Goal: Transaction & Acquisition: Book appointment/travel/reservation

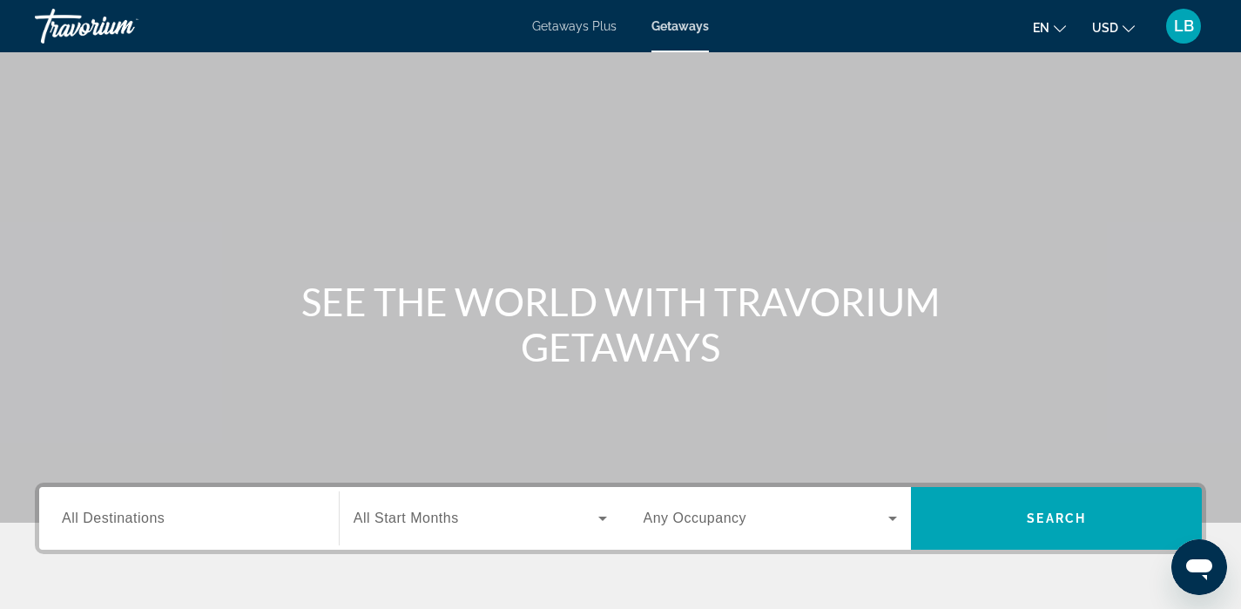
click at [136, 525] on span "All Destinations" at bounding box center [113, 517] width 103 height 15
click at [136, 525] on input "Destination All Destinations" at bounding box center [189, 519] width 254 height 21
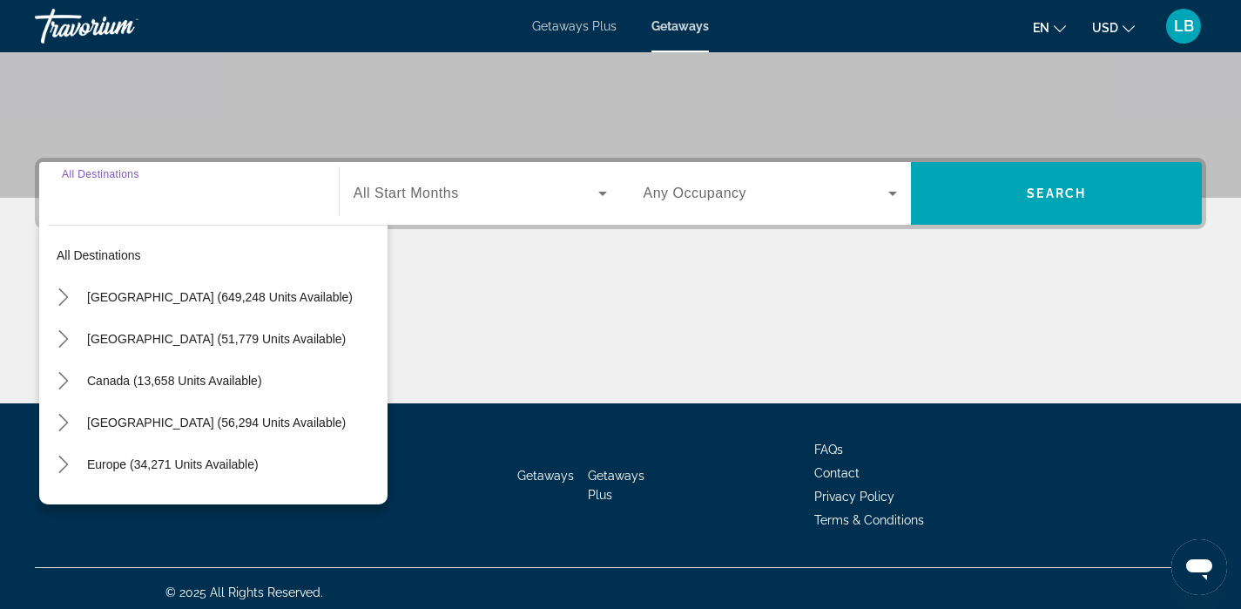
scroll to position [333, 0]
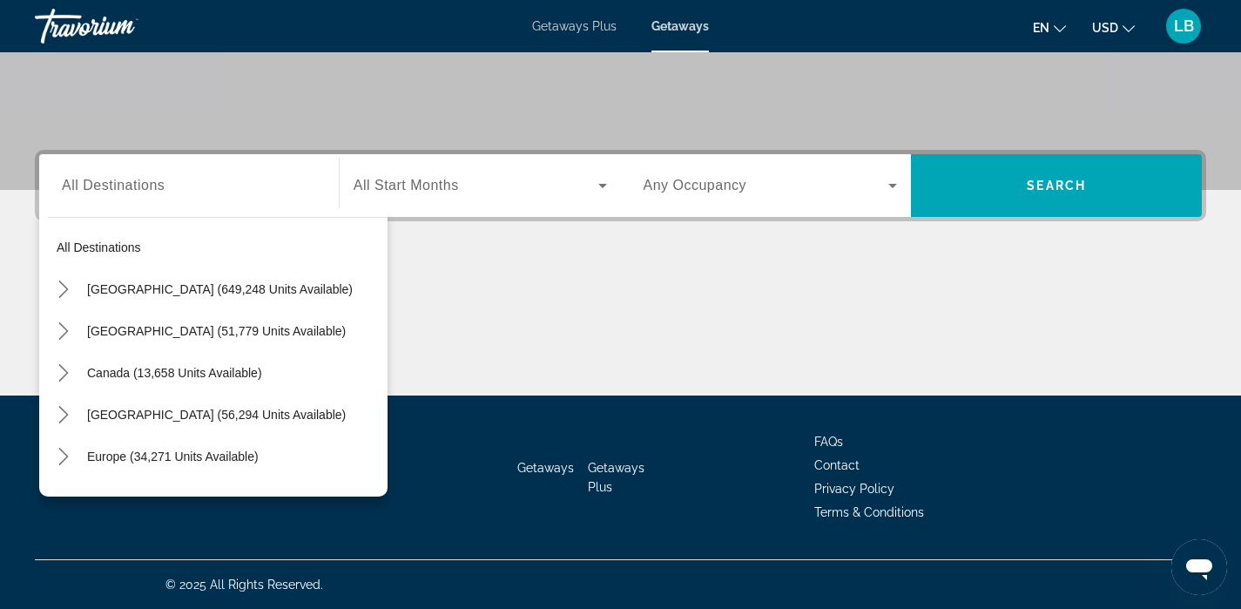
click at [587, 24] on span "Getaways Plus" at bounding box center [574, 26] width 84 height 14
